Goal: Information Seeking & Learning: Learn about a topic

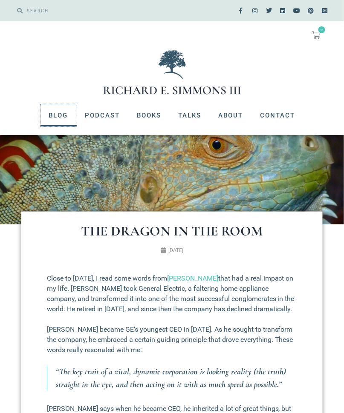
click at [60, 113] on link "Blog" at bounding box center [58, 115] width 36 height 22
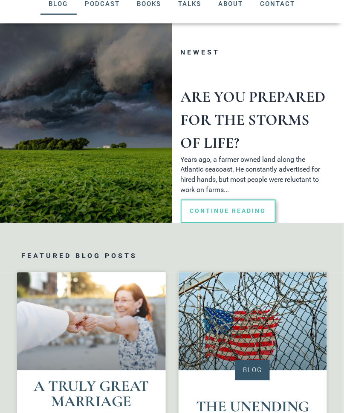
scroll to position [119, 0]
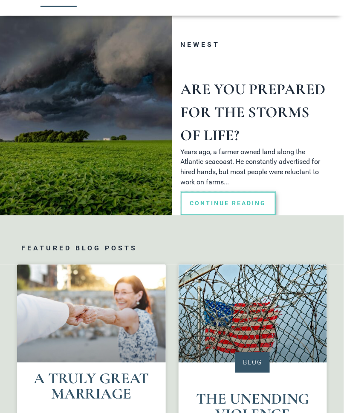
click at [239, 203] on link "Continue Reading" at bounding box center [228, 203] width 95 height 23
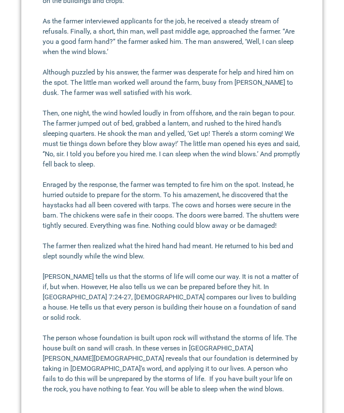
scroll to position [323, 0]
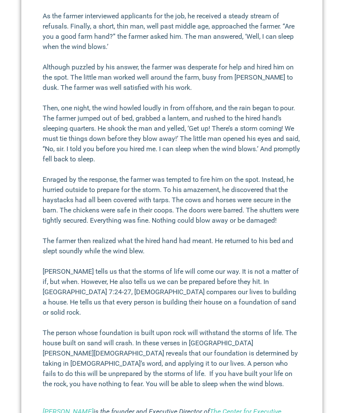
click at [3, 313] on section "Are You Prepared for the Storms of Life? [PERSON_NAME] III [DATE][DATE], a farm…" at bounding box center [172, 188] width 344 height 575
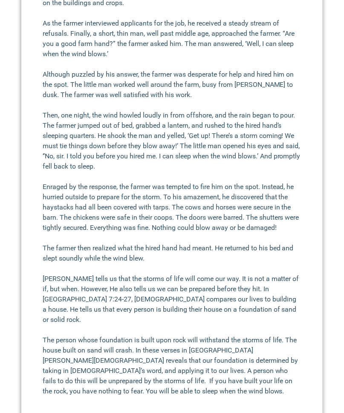
scroll to position [316, 0]
click at [4, 360] on section "Are You Prepared for the Storms of Life? [PERSON_NAME] III [DATE][DATE], a farm…" at bounding box center [172, 195] width 344 height 575
